Goal: Download file/media

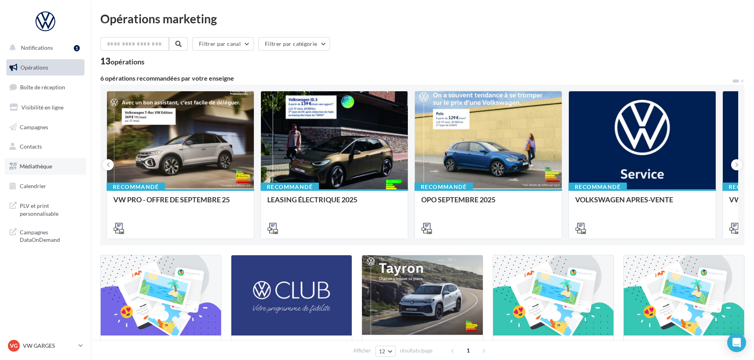
click at [67, 169] on link "Médiathèque" at bounding box center [45, 166] width 81 height 17
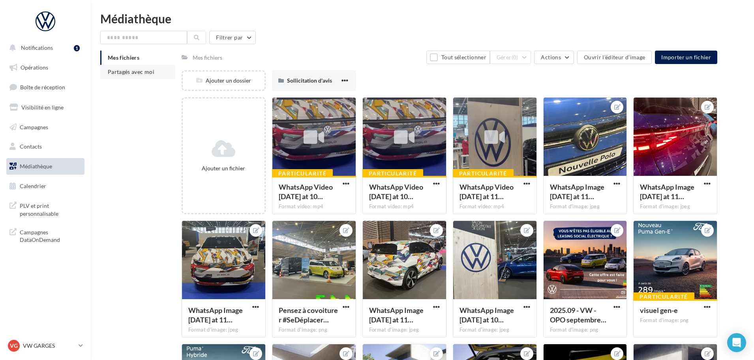
click at [135, 77] on li "Partagés avec moi" at bounding box center [137, 72] width 75 height 14
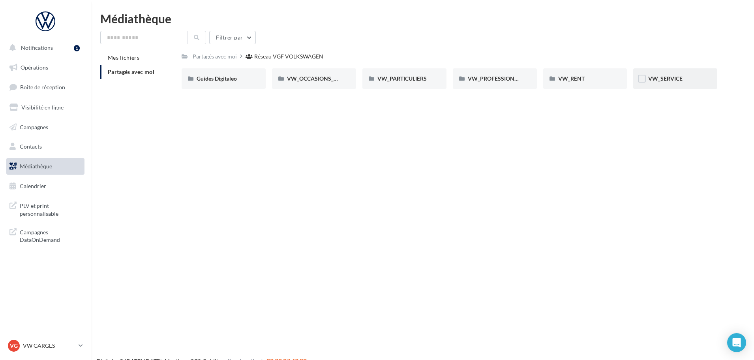
click at [680, 73] on div "VW_SERVICE" at bounding box center [675, 78] width 84 height 21
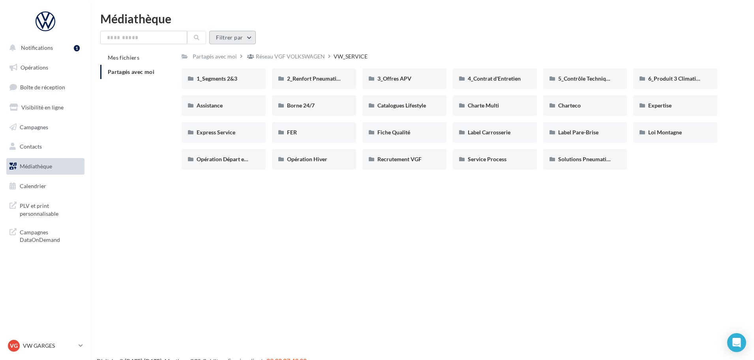
click at [219, 38] on button "Filtrer par" at bounding box center [232, 37] width 47 height 13
click at [197, 74] on button "Filtrer par type (7)" at bounding box center [178, 68] width 141 height 13
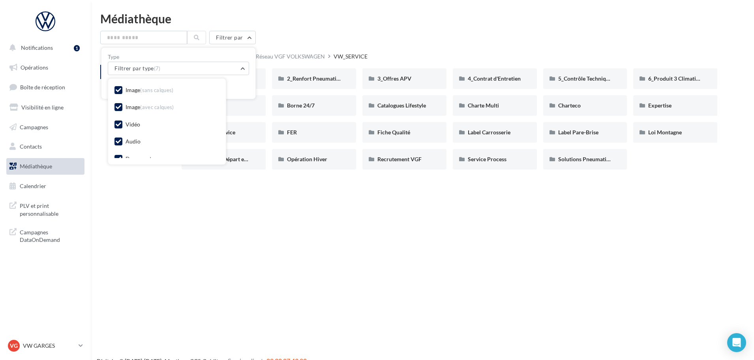
click at [135, 88] on div "Image (sans calques)" at bounding box center [149, 90] width 48 height 8
click at [133, 109] on div "Image (avec calques)" at bounding box center [149, 107] width 49 height 8
click at [127, 122] on div "Vidéo" at bounding box center [132, 124] width 15 height 8
click at [127, 128] on div "Vidéo" at bounding box center [132, 124] width 15 height 8
click at [121, 150] on div "Image (sans calques) Image (avec calques) Vidéo Audio Document Fichier compress…" at bounding box center [166, 142] width 105 height 114
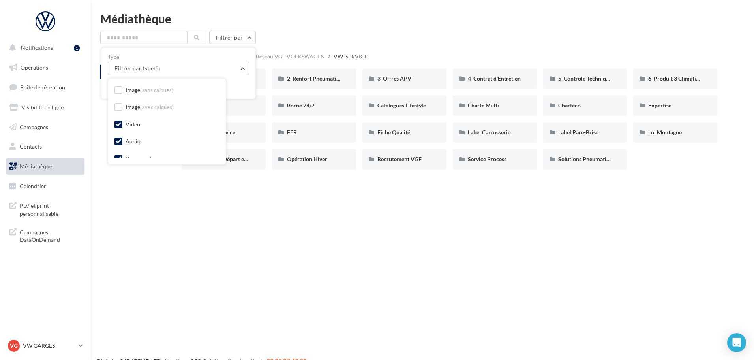
click at [125, 145] on div "Audio" at bounding box center [132, 141] width 15 height 8
click at [140, 117] on div "Document" at bounding box center [138, 119] width 26 height 8
click at [143, 137] on div "Fichier compressé" at bounding box center [147, 136] width 45 height 8
click at [132, 158] on div "Image (sans calques) Image (avec calques) Vidéo Audio Document Fichier compress…" at bounding box center [167, 122] width 118 height 86
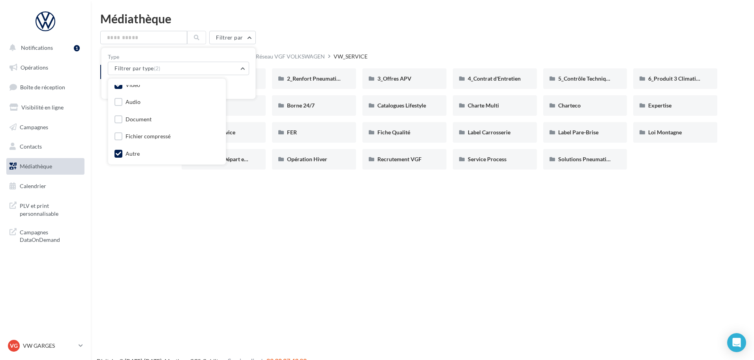
click at [137, 156] on div "Autre" at bounding box center [132, 154] width 14 height 8
click at [145, 169] on div "Mes fichiers Partagés avec moi Partagés avec moi Réseau VGF VOLKSWAGEN VW_SERVI…" at bounding box center [425, 113] width 650 height 125
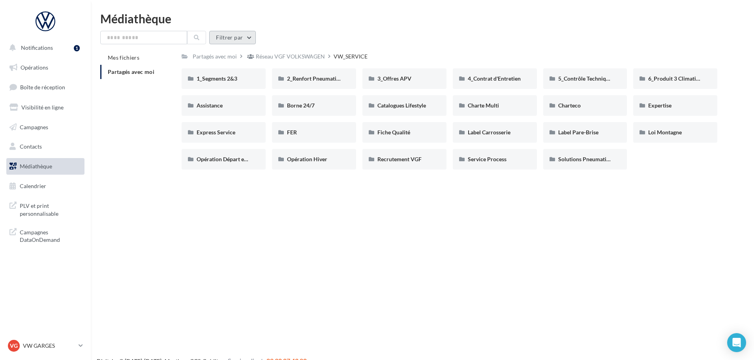
click at [238, 41] on button "Filtrer par" at bounding box center [232, 37] width 47 height 13
click at [174, 75] on div "Réinitialiser Appliquer" at bounding box center [178, 83] width 141 height 17
click at [174, 69] on button "Filtrer par type (7)" at bounding box center [178, 68] width 141 height 13
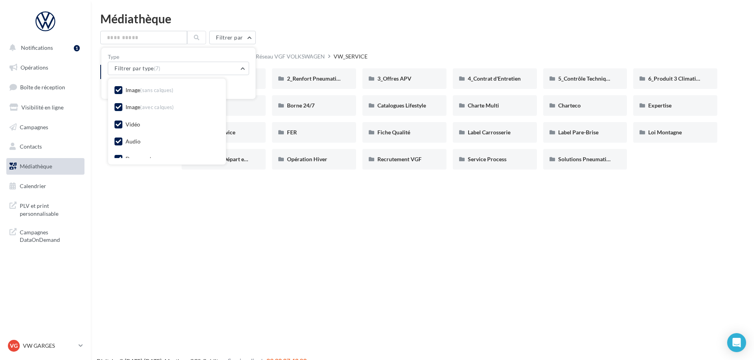
click at [162, 92] on span "(sans calques)" at bounding box center [157, 90] width 34 height 6
click at [229, 86] on div "Réinitialiser Appliquer" at bounding box center [178, 83] width 141 height 17
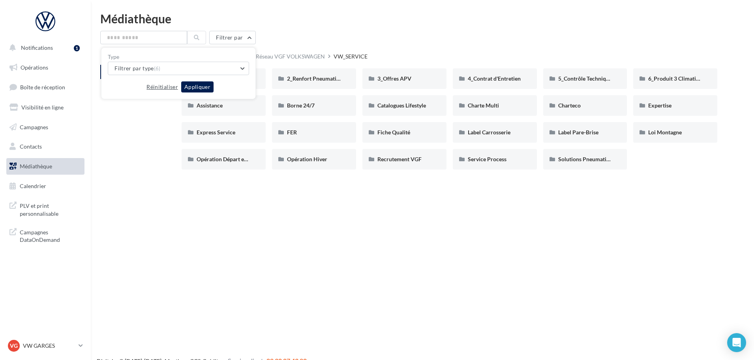
click at [169, 89] on button "Réinitialiser" at bounding box center [162, 86] width 38 height 9
click at [173, 67] on button "Filtrer par type (7)" at bounding box center [178, 68] width 141 height 13
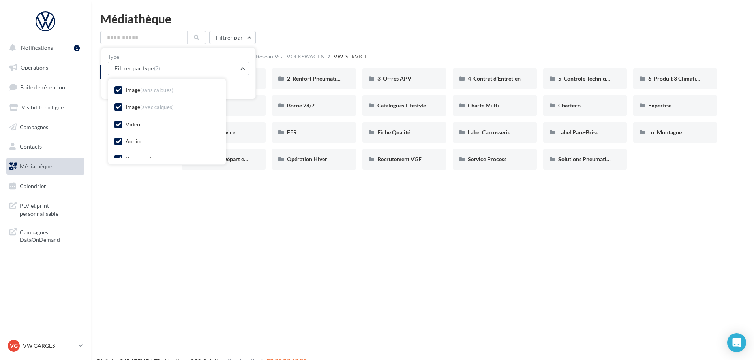
click at [148, 88] on span "(sans calques)" at bounding box center [157, 90] width 34 height 6
click at [145, 107] on span "(avec calques)" at bounding box center [157, 107] width 34 height 6
click at [129, 122] on div "Vidéo" at bounding box center [132, 124] width 15 height 8
click at [129, 123] on div "Vidéo" at bounding box center [132, 124] width 15 height 8
click at [126, 137] on div "Audio" at bounding box center [166, 142] width 105 height 11
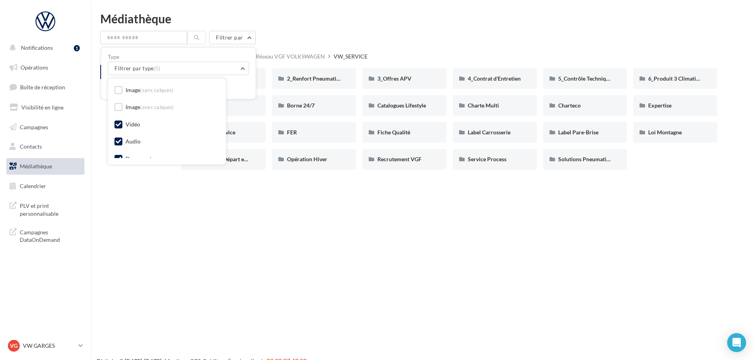
click at [126, 144] on div "Audio" at bounding box center [132, 141] width 15 height 8
click at [140, 114] on div "Document" at bounding box center [138, 118] width 26 height 8
click at [140, 134] on div "Fichier compressé" at bounding box center [147, 135] width 45 height 8
click at [129, 152] on div "Autre" at bounding box center [132, 152] width 14 height 8
click at [231, 84] on div "Réinitialiser Appliquer" at bounding box center [178, 83] width 141 height 17
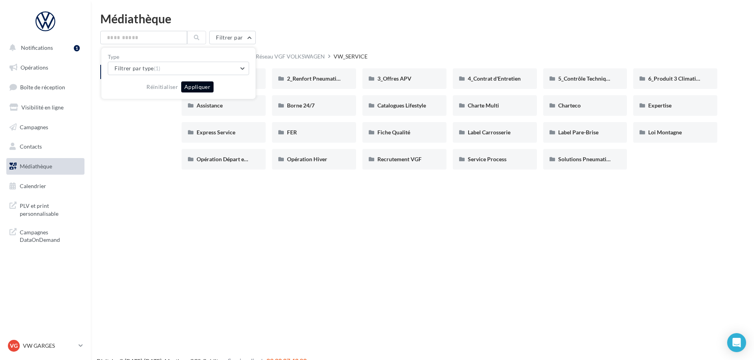
click at [204, 90] on button "Appliquer" at bounding box center [197, 86] width 32 height 11
click at [243, 82] on div "1_Segments 2&3" at bounding box center [224, 79] width 54 height 8
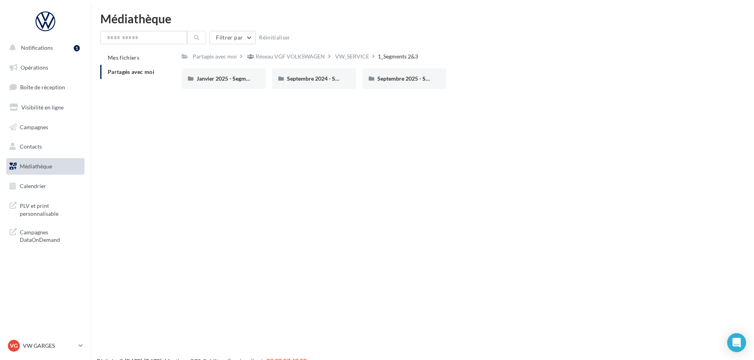
click at [243, 82] on div "Janvier 2025 - Segments 2&3" at bounding box center [224, 79] width 54 height 8
click at [480, 84] on div "VIDEOS" at bounding box center [495, 78] width 84 height 21
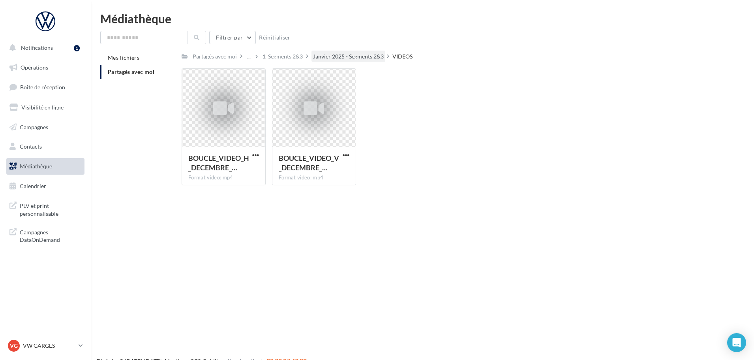
click at [364, 52] on div "Janvier 2025 - Segments 2&3" at bounding box center [348, 56] width 74 height 11
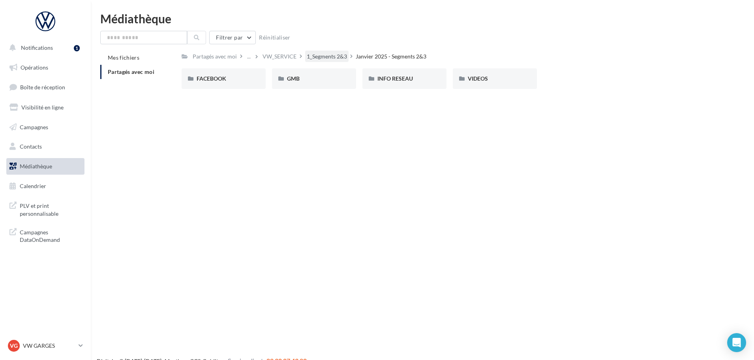
click at [347, 57] on div "1_Segments 2&3" at bounding box center [327, 56] width 40 height 8
click at [347, 57] on div "VW_SERVICE" at bounding box center [352, 56] width 34 height 8
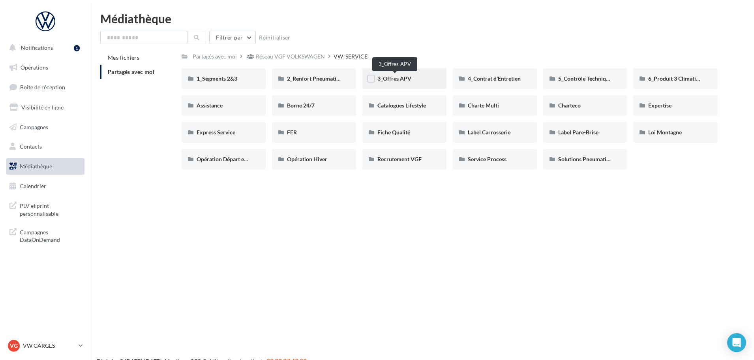
click at [411, 81] on span "3_Offres APV" at bounding box center [394, 78] width 34 height 7
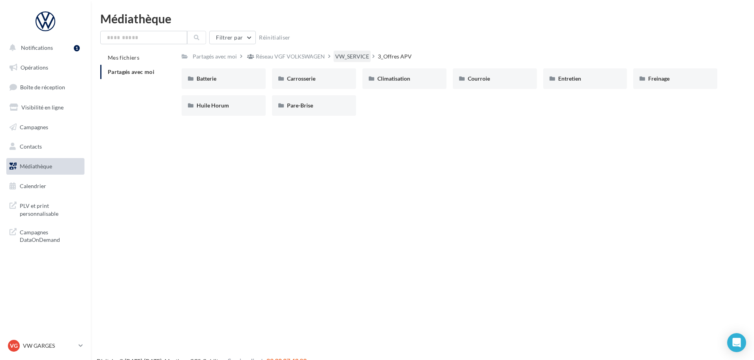
click at [349, 53] on div "VW_SERVICE" at bounding box center [352, 56] width 34 height 8
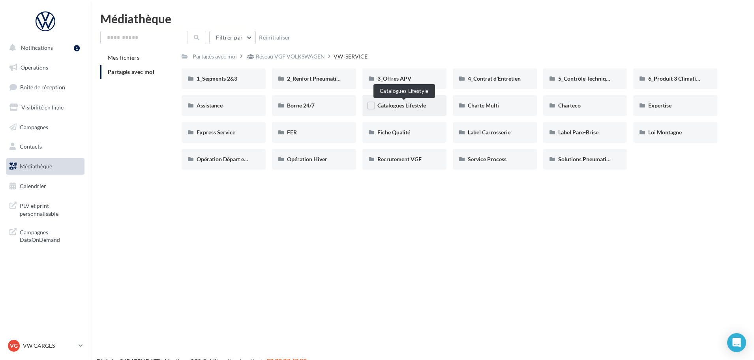
click at [403, 105] on span "Catalogues Lifestyle" at bounding box center [401, 105] width 49 height 7
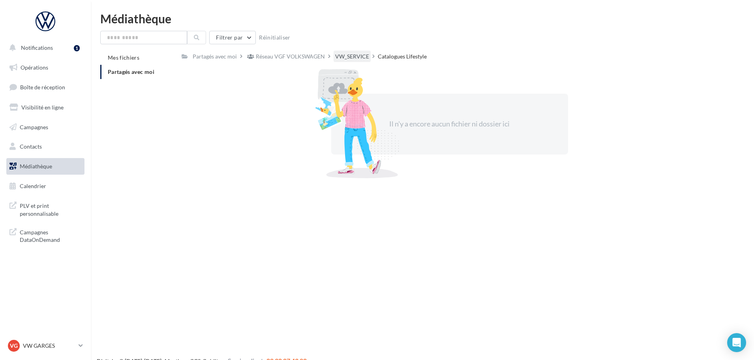
click at [364, 58] on div "VW_SERVICE" at bounding box center [352, 56] width 34 height 8
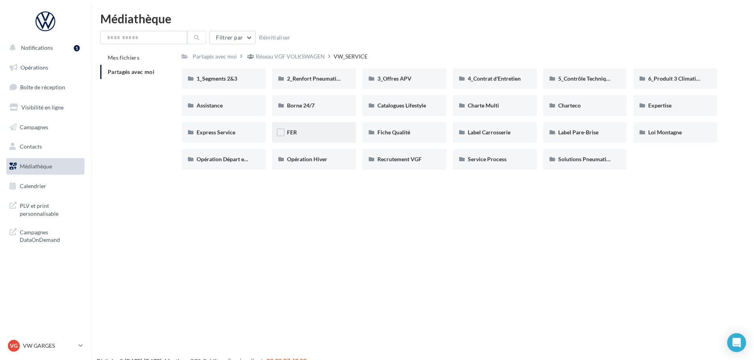
click at [312, 133] on div "FER" at bounding box center [314, 132] width 54 height 8
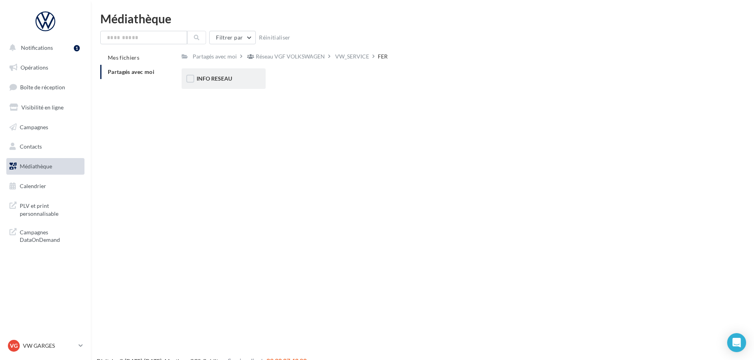
click at [238, 88] on div "INFO RESEAU" at bounding box center [224, 78] width 84 height 21
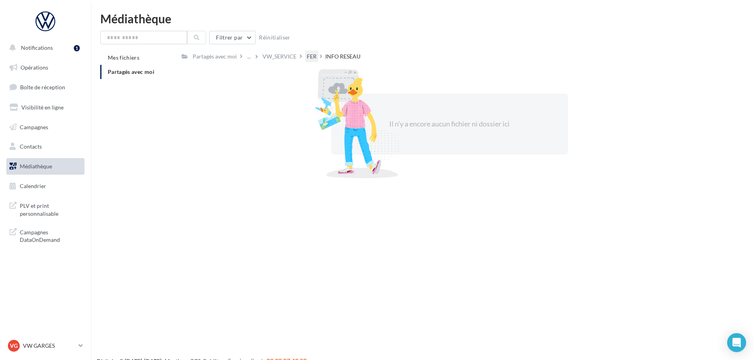
click at [316, 55] on div "FER" at bounding box center [312, 56] width 10 height 8
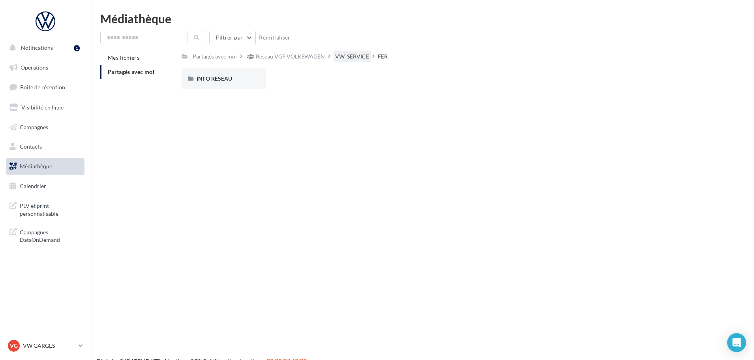
click at [352, 52] on div "VW_SERVICE" at bounding box center [351, 56] width 37 height 11
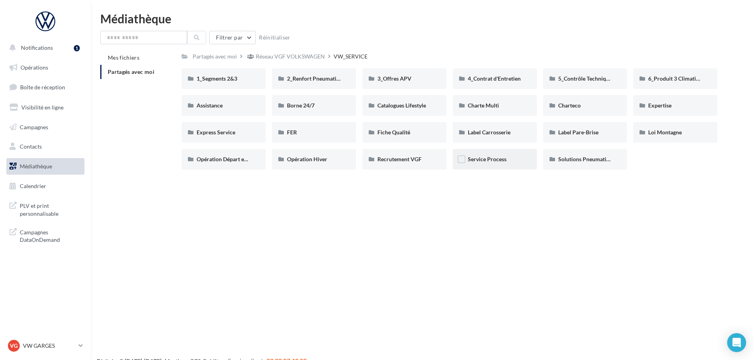
click at [485, 150] on div "Service Process" at bounding box center [495, 159] width 84 height 21
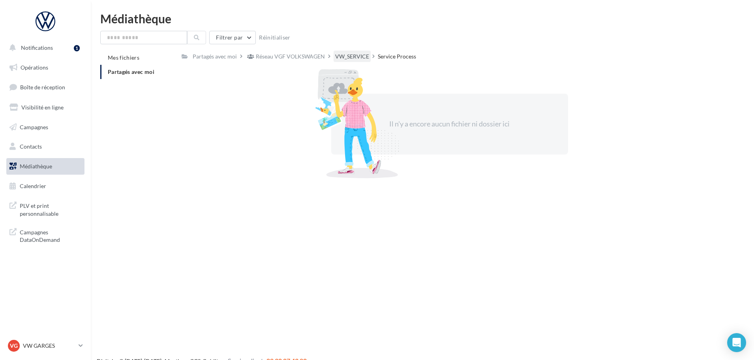
click at [352, 58] on div "VW_SERVICE" at bounding box center [352, 56] width 34 height 8
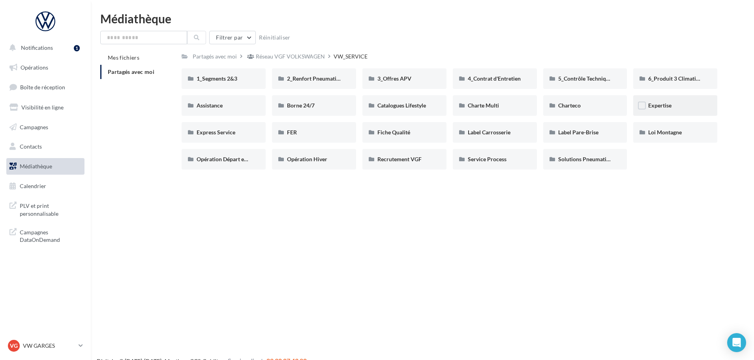
click at [663, 112] on div "Expertise" at bounding box center [675, 105] width 84 height 21
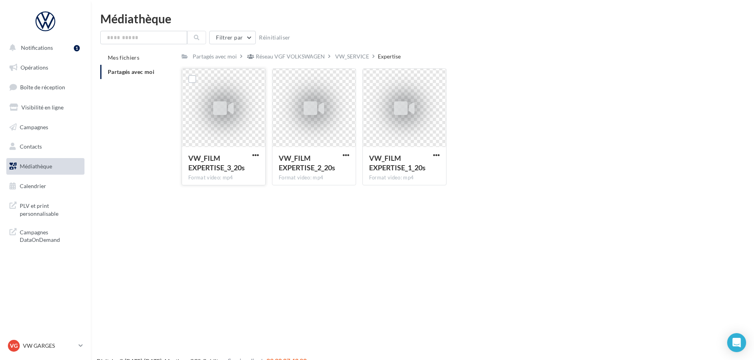
click at [238, 172] on div "VW_FILM EXPERTISE_3_20s" at bounding box center [218, 162] width 61 height 19
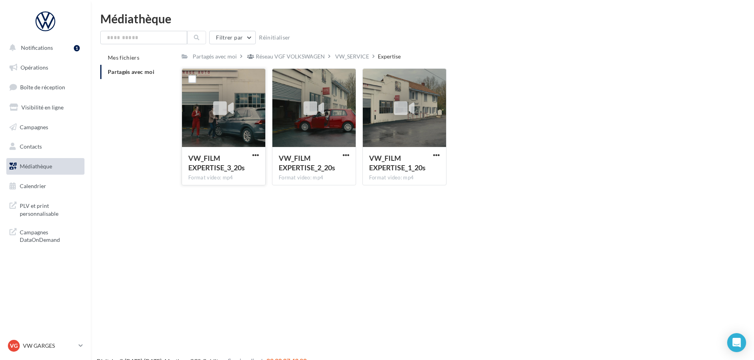
click at [226, 104] on icon at bounding box center [223, 108] width 21 height 18
click at [258, 153] on span "button" at bounding box center [255, 155] width 7 height 7
click at [234, 168] on button "Télécharger" at bounding box center [221, 170] width 79 height 21
click at [350, 58] on div "VW_SERVICE" at bounding box center [352, 56] width 34 height 8
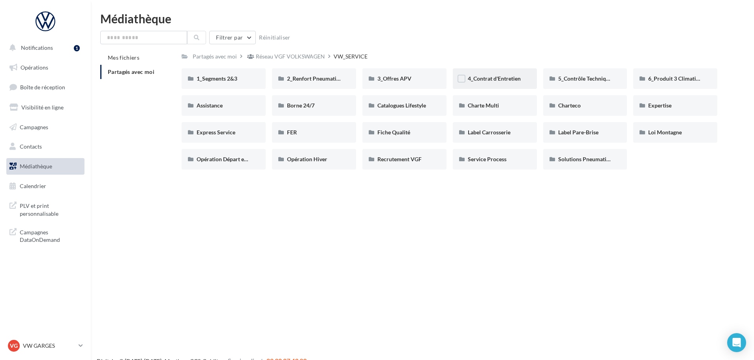
click at [518, 83] on div "4_Contrat d'Entretien" at bounding box center [495, 78] width 84 height 21
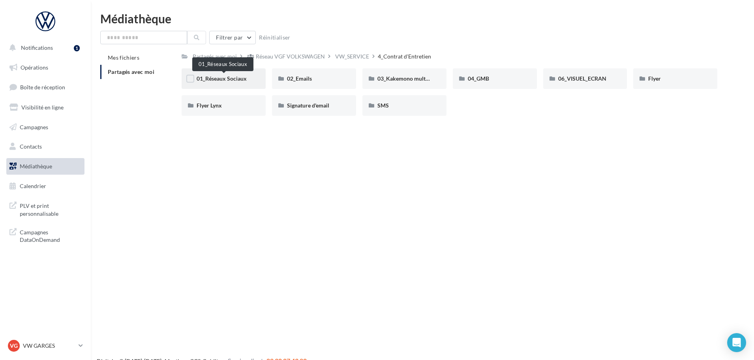
click at [216, 79] on span "01_Réseaux Sociaux" at bounding box center [222, 78] width 50 height 7
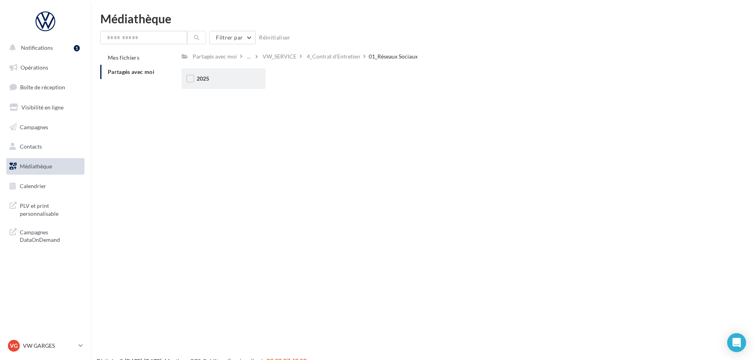
click at [253, 80] on div "2025" at bounding box center [224, 78] width 84 height 21
click at [316, 75] on div "Posts" at bounding box center [314, 79] width 54 height 8
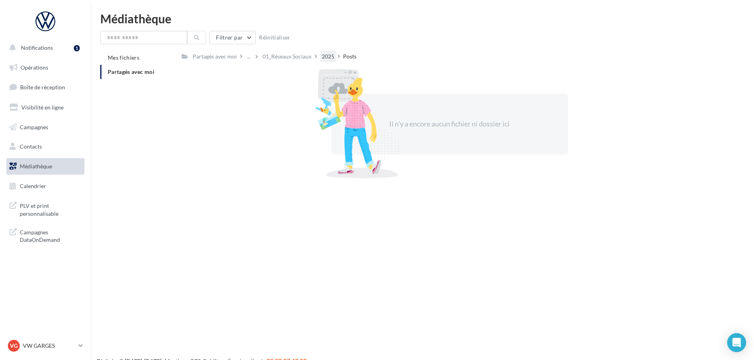
click at [324, 53] on div "Partagés avec moi ... 01_Réseaux Sociaux 2025 Posts" at bounding box center [271, 56] width 178 height 11
click at [326, 52] on div "2025" at bounding box center [328, 56] width 13 height 8
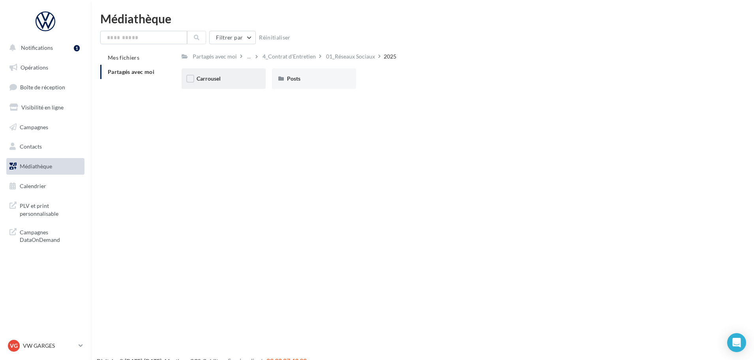
click at [249, 84] on div "Carrousel" at bounding box center [224, 78] width 84 height 21
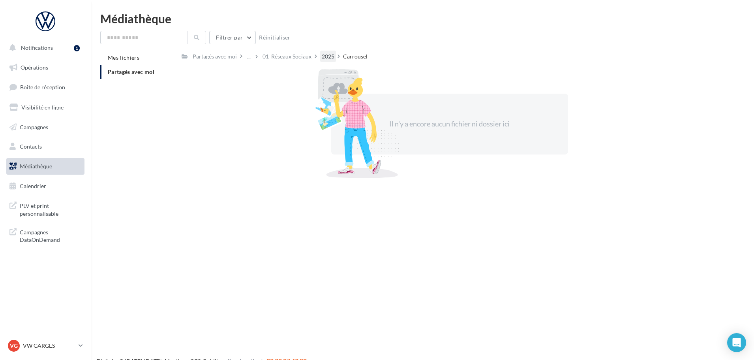
click at [328, 55] on div "2025" at bounding box center [328, 56] width 13 height 8
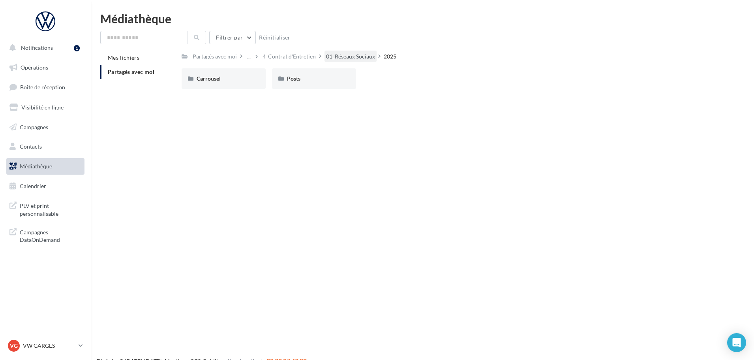
click at [353, 52] on div "01_Réseaux Sociaux" at bounding box center [350, 56] width 52 height 11
click at [358, 57] on div "4_Contrat d'Entretien" at bounding box center [333, 56] width 53 height 8
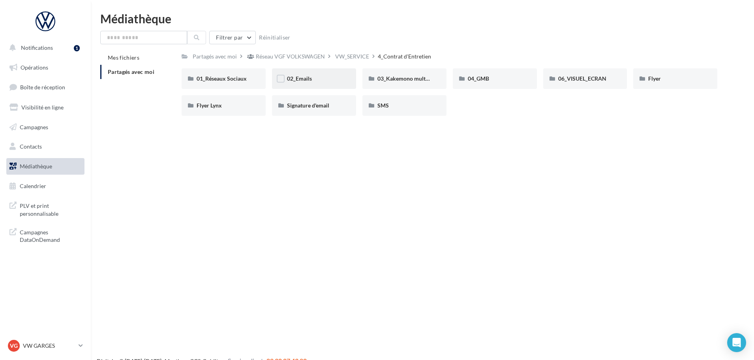
click at [321, 77] on div "02_Emails" at bounding box center [314, 79] width 54 height 8
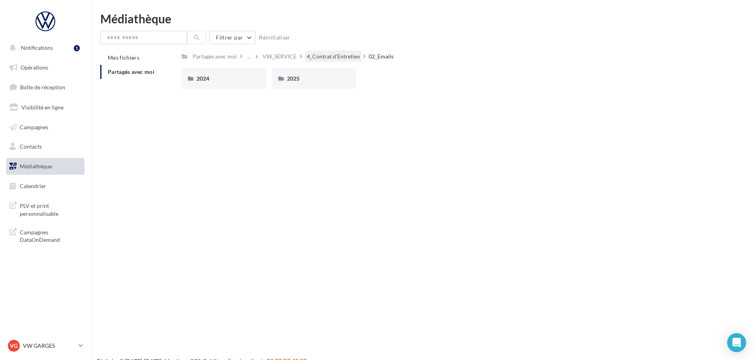
click at [351, 58] on div "4_Contrat d'Entretien" at bounding box center [333, 56] width 53 height 8
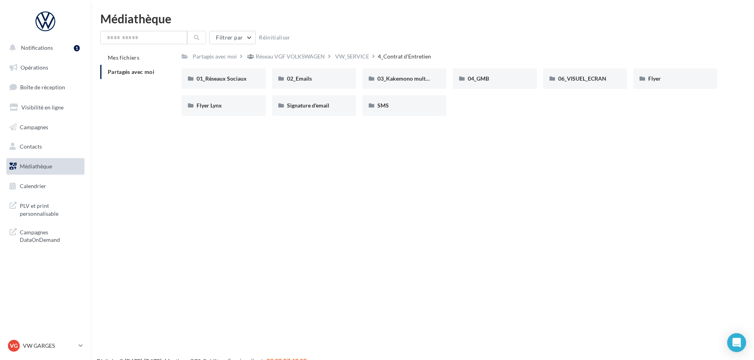
click at [454, 59] on div "Partagés avec moi Réseau VGF VOLKSWAGEN VW_SERVICE 4_Contrat d'Entretien" at bounding box center [450, 56] width 536 height 11
click at [504, 81] on div "04_GMB" at bounding box center [495, 79] width 54 height 8
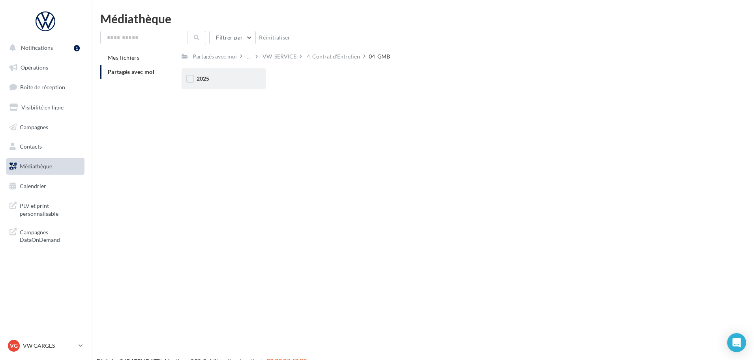
click at [240, 69] on div "2025" at bounding box center [224, 78] width 84 height 21
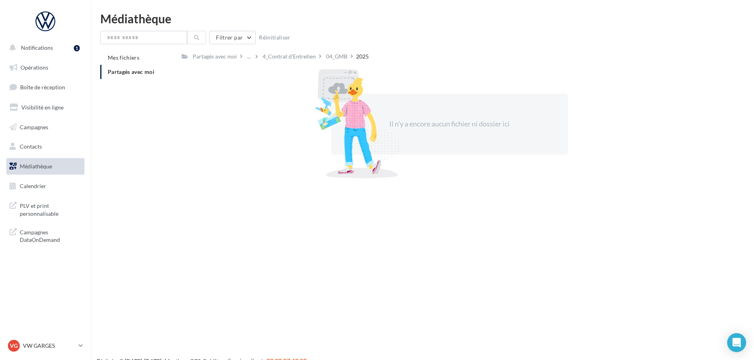
click at [303, 52] on div "4_Contrat d'Entretien" at bounding box center [289, 56] width 56 height 11
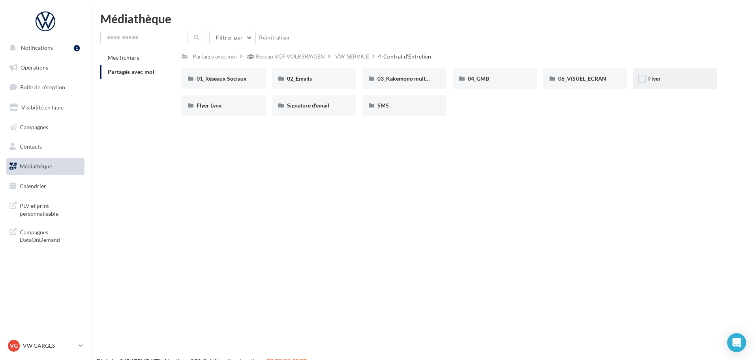
click at [680, 82] on div "Flyer" at bounding box center [675, 79] width 54 height 8
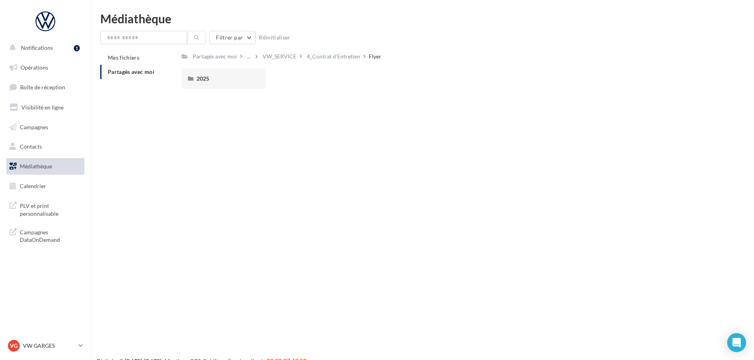
click at [232, 90] on div "2025 2025" at bounding box center [453, 81] width 542 height 27
click at [231, 76] on div "2025" at bounding box center [224, 79] width 54 height 8
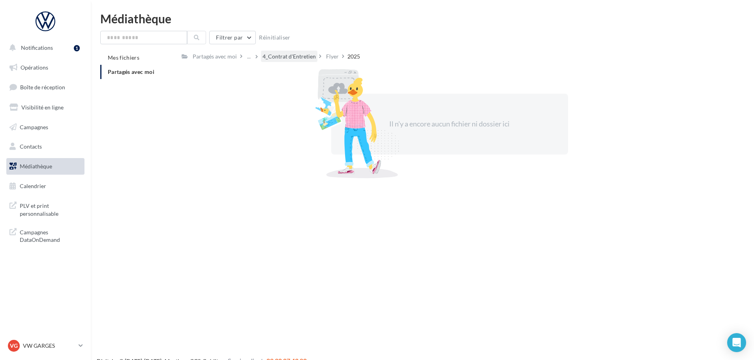
click at [310, 61] on div "4_Contrat d'Entretien" at bounding box center [289, 56] width 56 height 11
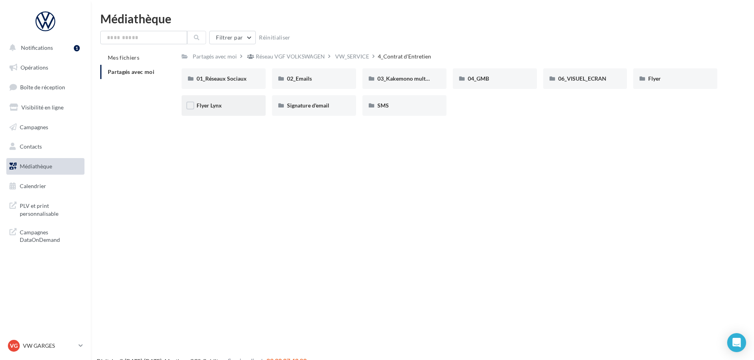
click at [242, 103] on div "Flyer Lynx" at bounding box center [224, 105] width 54 height 8
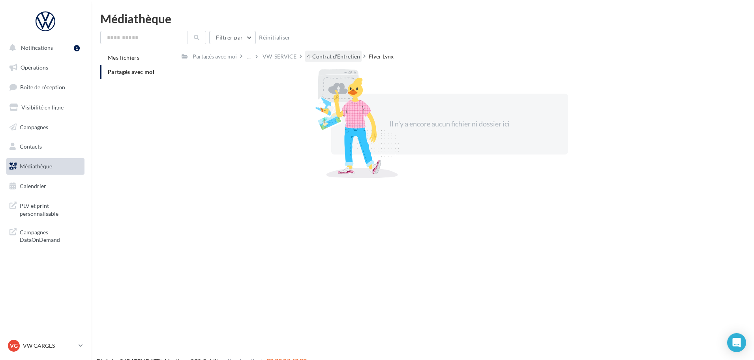
click at [350, 53] on div "4_Contrat d'Entretien" at bounding box center [333, 56] width 53 height 8
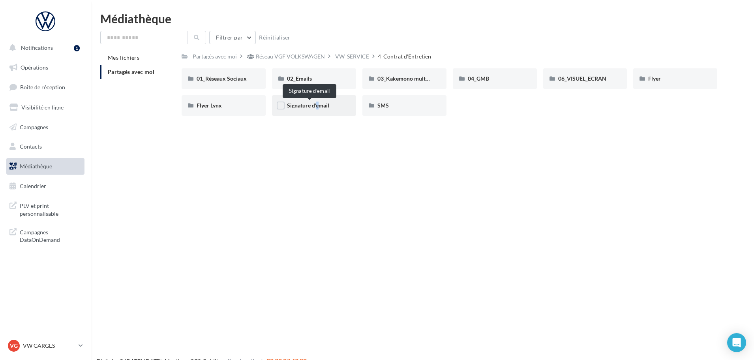
drag, startPoint x: 328, startPoint y: 103, endPoint x: 316, endPoint y: 103, distance: 11.0
click at [316, 103] on span "Signature d'email" at bounding box center [308, 105] width 42 height 7
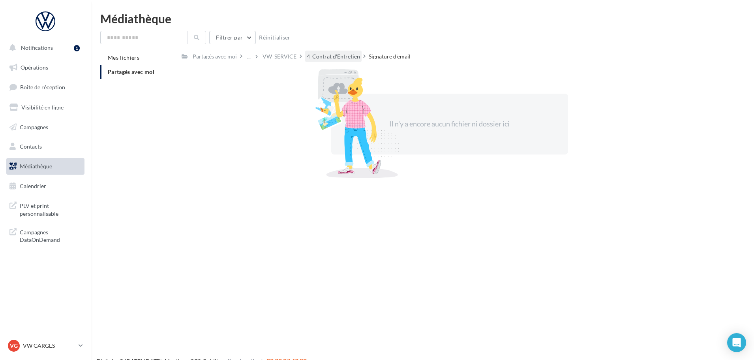
click at [318, 51] on div "4_Contrat d'Entretien" at bounding box center [333, 56] width 56 height 11
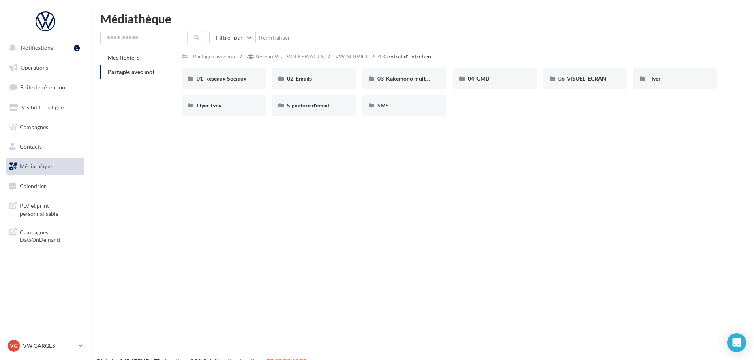
click at [396, 117] on div "01_Réseaux Sociaux 01_Réseaux Sociaux 02_Emails 02_Emails 03_Kakemono multimarq…" at bounding box center [453, 95] width 542 height 54
click at [396, 110] on div "SMS" at bounding box center [404, 105] width 84 height 21
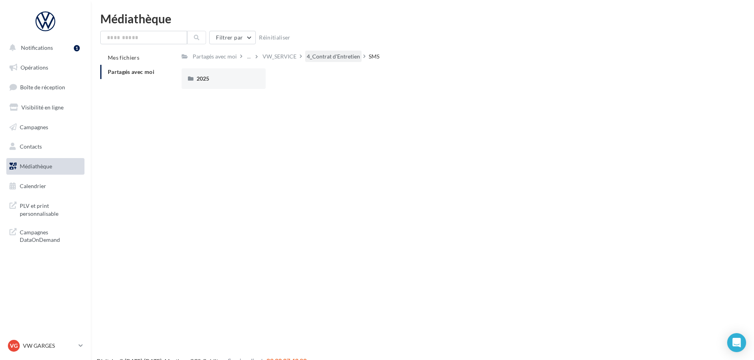
click at [322, 58] on div "4_Contrat d'Entretien" at bounding box center [333, 56] width 53 height 8
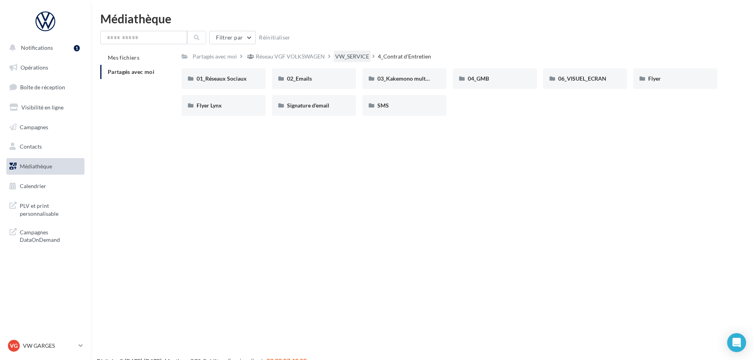
click at [341, 56] on div "VW_SERVICE" at bounding box center [352, 56] width 34 height 8
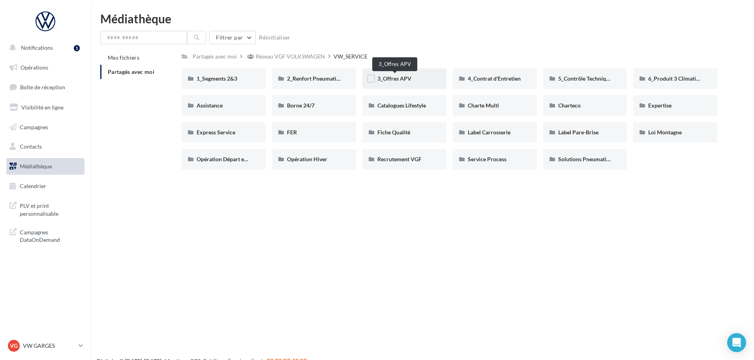
click at [394, 76] on span "3_Offres APV" at bounding box center [394, 78] width 34 height 7
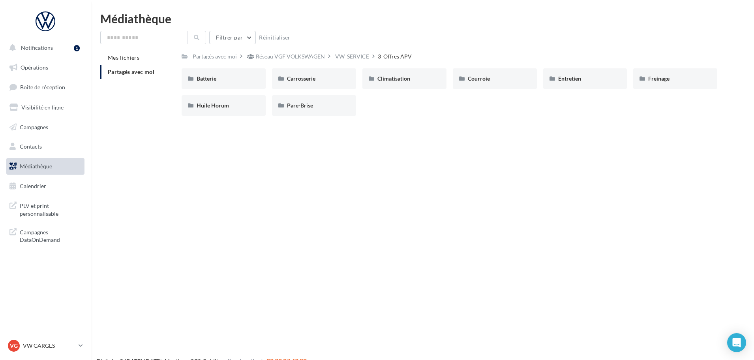
click at [346, 50] on div "Filtrer par Réinitialiser Mes fichiers Partagés avec moi Partagés avec moi Rése…" at bounding box center [422, 76] width 644 height 91
click at [586, 85] on div "Entretien" at bounding box center [585, 78] width 84 height 21
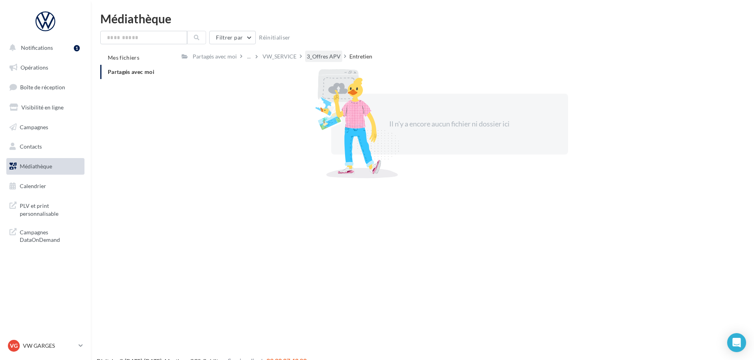
click at [333, 56] on div "3_Offres APV" at bounding box center [324, 56] width 34 height 8
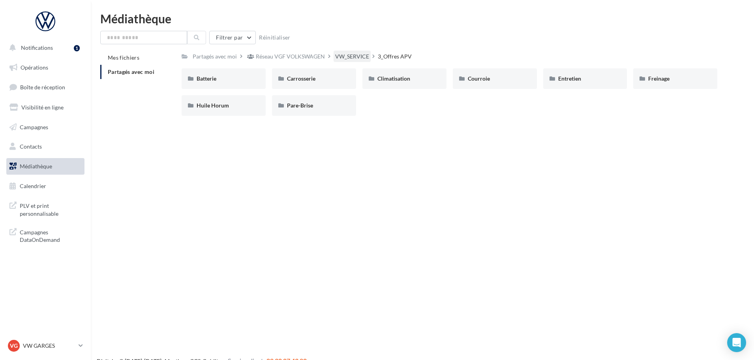
click at [339, 57] on div "VW_SERVICE" at bounding box center [352, 56] width 34 height 8
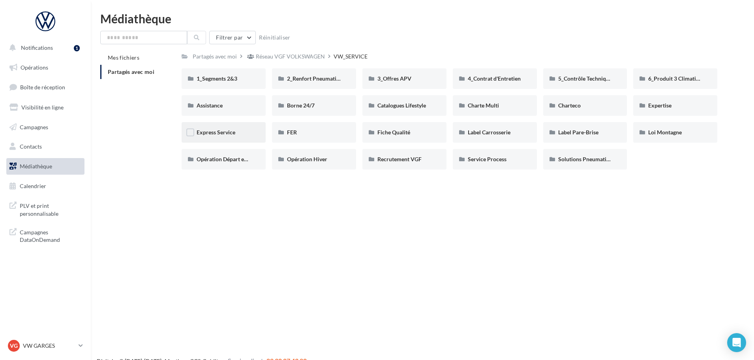
click at [241, 131] on div "Express Service" at bounding box center [224, 132] width 54 height 8
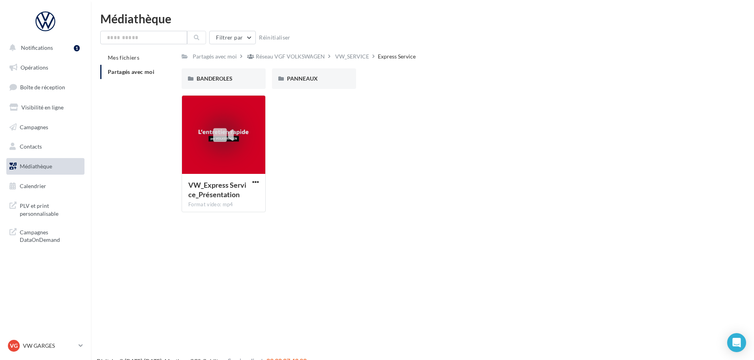
click at [243, 89] on div "BANDEROLES BANDEROLES PANNEAUX PANNEAUX" at bounding box center [453, 81] width 542 height 27
click at [348, 55] on div "VW_SERVICE" at bounding box center [352, 56] width 34 height 8
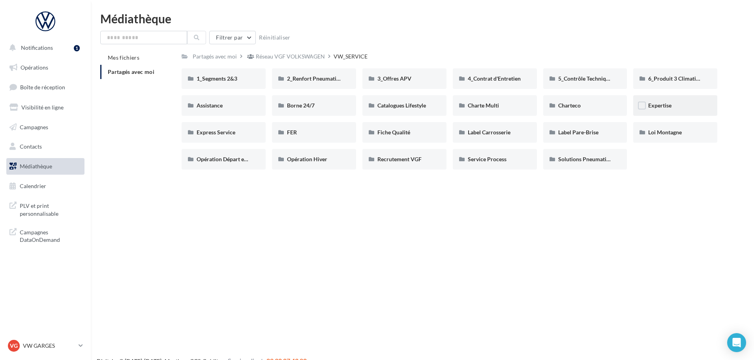
click at [669, 114] on div "Expertise" at bounding box center [675, 105] width 84 height 21
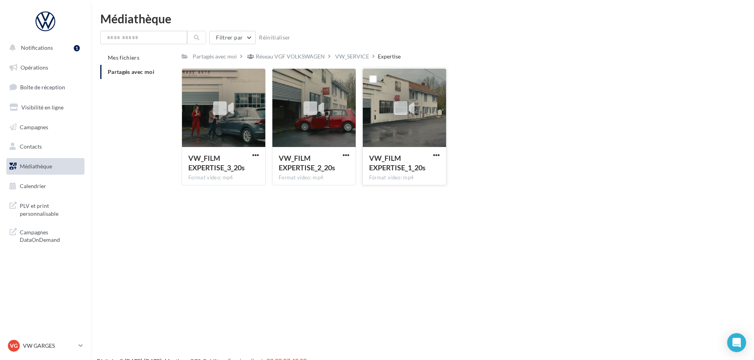
click at [440, 153] on button "button" at bounding box center [436, 156] width 10 height 8
click at [423, 167] on button "Télécharger" at bounding box center [401, 170] width 79 height 21
click at [343, 152] on span "button" at bounding box center [346, 155] width 7 height 7
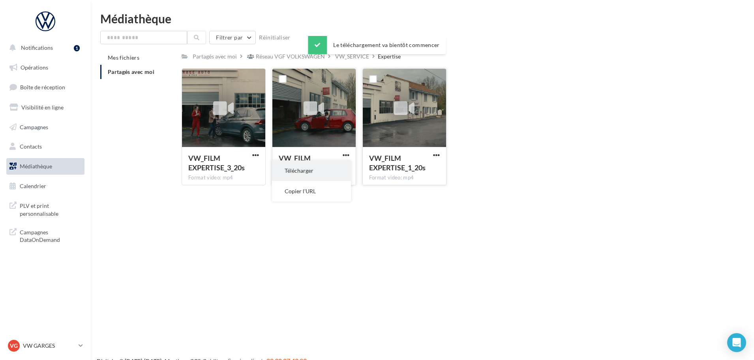
click at [339, 166] on button "Télécharger" at bounding box center [311, 170] width 79 height 21
drag, startPoint x: 466, startPoint y: 223, endPoint x: 473, endPoint y: 205, distance: 19.5
click at [467, 223] on div "Notifications 1 Opérations Boîte de réception Visibilité en ligne Campagnes Con…" at bounding box center [377, 193] width 754 height 360
drag, startPoint x: 163, startPoint y: 242, endPoint x: 167, endPoint y: 234, distance: 9.0
click at [165, 238] on div "Notifications 1 Opérations Boîte de réception Visibilité en ligne Campagnes Con…" at bounding box center [377, 193] width 754 height 360
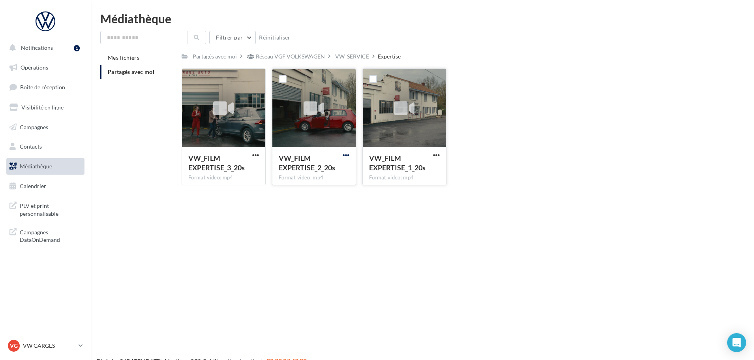
click at [345, 153] on span "button" at bounding box center [346, 155] width 7 height 7
click at [320, 171] on button "Télécharger" at bounding box center [311, 170] width 79 height 21
click at [430, 47] on div "Filtrer par Réinitialiser Mes fichiers Partagés avec moi Partagés avec moi Rése…" at bounding box center [422, 111] width 644 height 161
click at [40, 85] on span "Boîte de réception" at bounding box center [42, 87] width 45 height 7
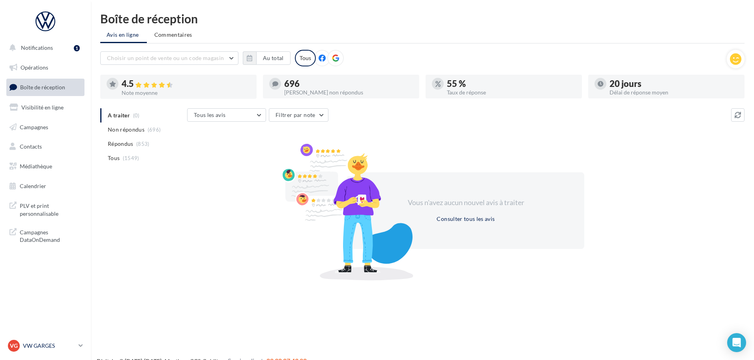
click at [68, 346] on p "VW GARGES" at bounding box center [49, 345] width 52 height 8
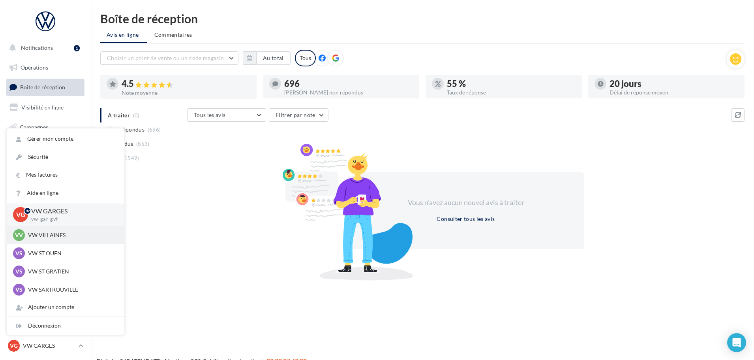
click at [76, 238] on p "VW VILLAINES" at bounding box center [71, 235] width 87 height 8
